Goal: Find specific page/section: Find specific page/section

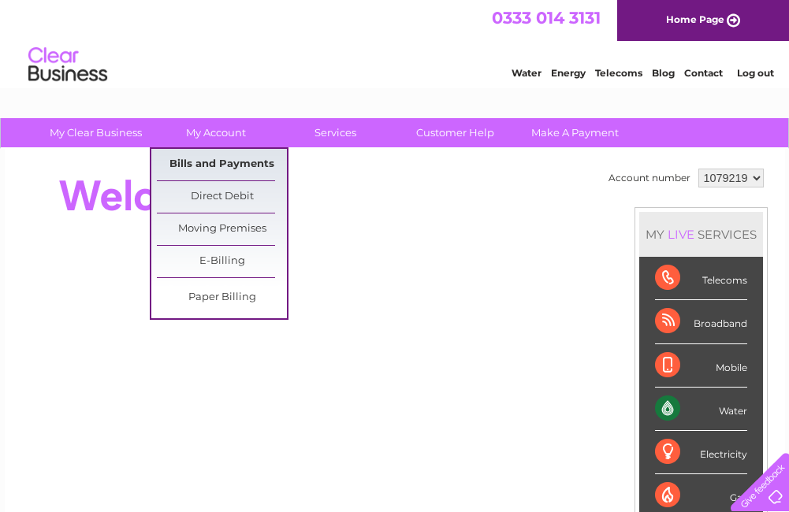
click at [224, 161] on link "Bills and Payments" at bounding box center [222, 165] width 130 height 32
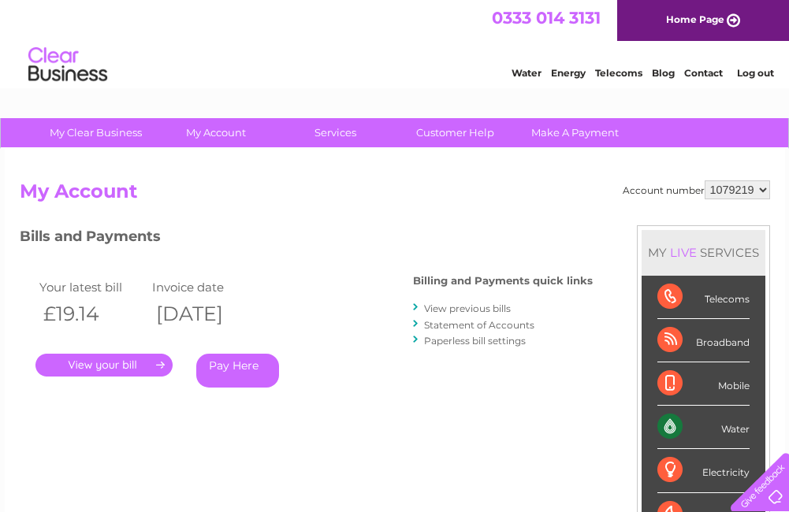
click at [115, 366] on link "." at bounding box center [103, 365] width 137 height 23
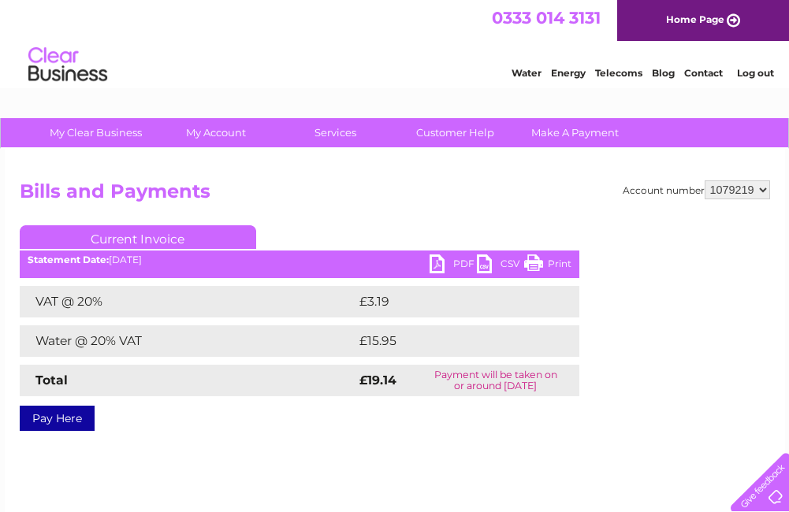
click at [535, 266] on link "Print" at bounding box center [547, 265] width 47 height 23
